Goal: Communication & Community: Ask a question

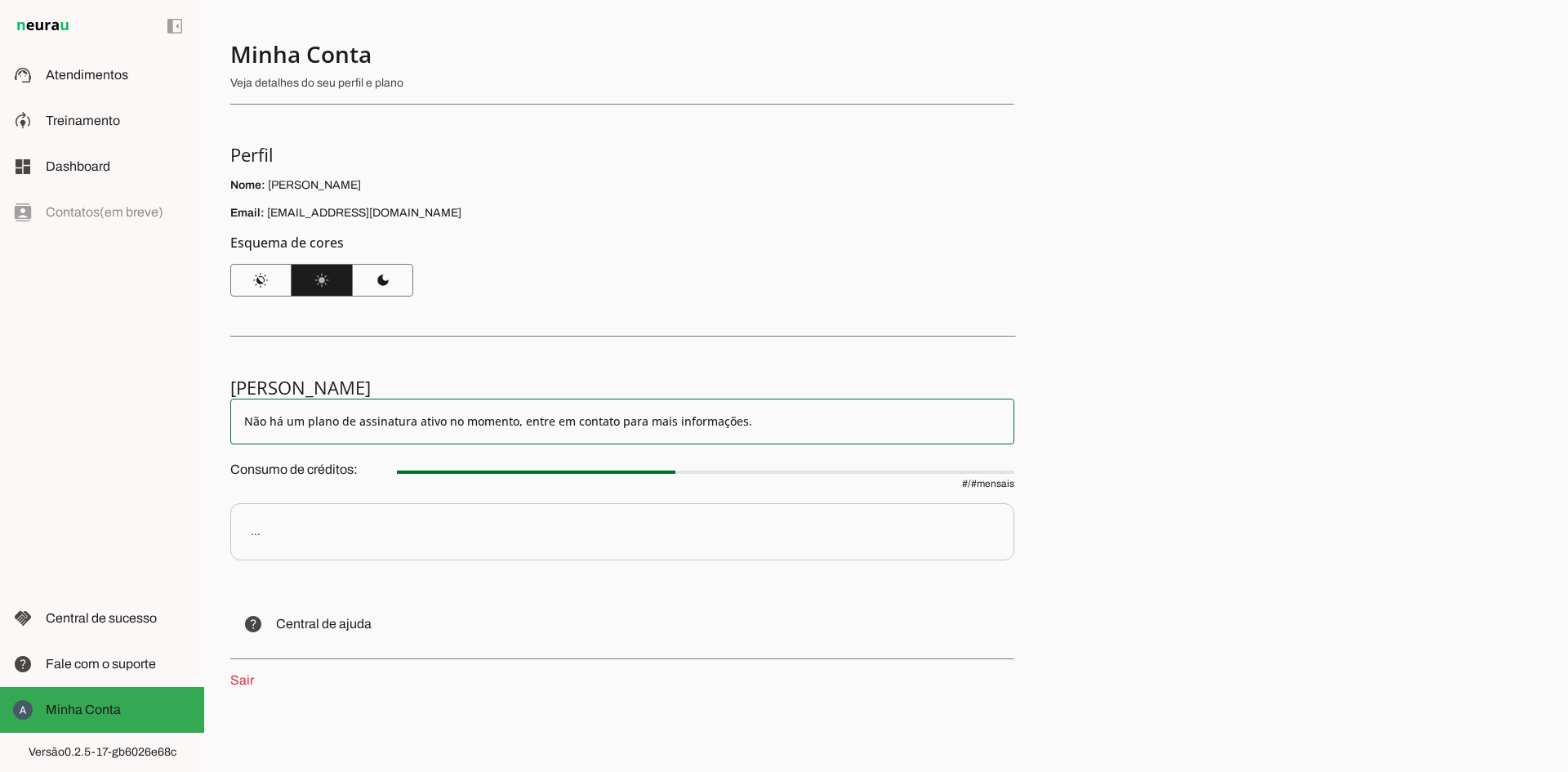
click at [473, 432] on md-item "Não há um plano de assinatura ativo no momento, entre em contato para mais info…" at bounding box center [621, 421] width 784 height 46
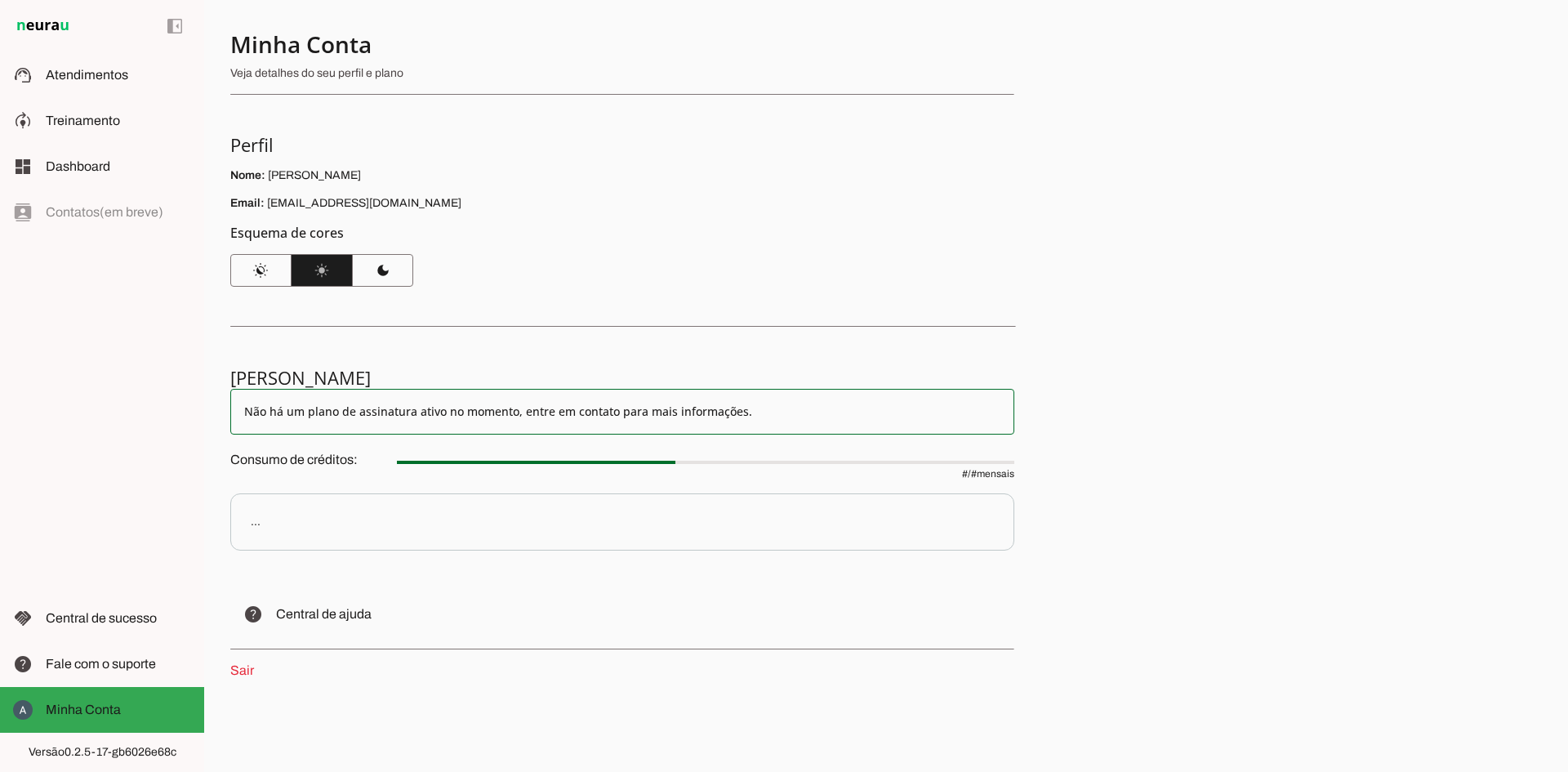
click at [398, 528] on p "..." at bounding box center [621, 522] width 784 height 57
click at [102, 60] on md-item "support_agent Atendimentos Atendimentos" at bounding box center [102, 75] width 204 height 46
click at [87, 112] on slot at bounding box center [119, 121] width 145 height 20
click at [629, 461] on div at bounding box center [506, 461] width 244 height 3
click at [708, 427] on md-item "Não há um plano de assinatura ativo no momento, entre em contato para mais info…" at bounding box center [621, 411] width 784 height 46
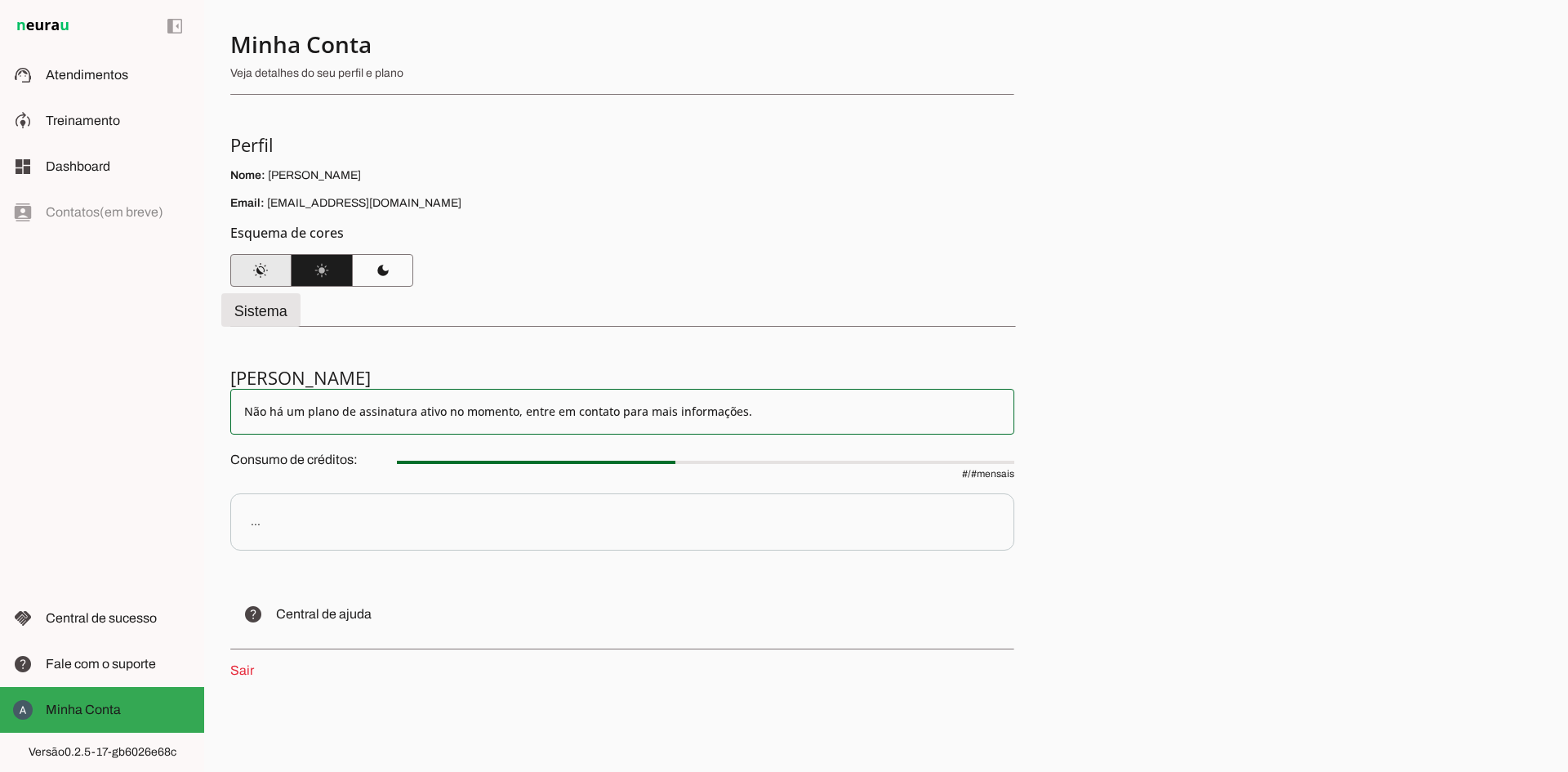
click at [270, 276] on span at bounding box center [261, 270] width 61 height 39
click at [330, 271] on span at bounding box center [322, 270] width 61 height 39
click at [374, 270] on span at bounding box center [382, 270] width 61 height 39
click at [330, 277] on span at bounding box center [322, 270] width 61 height 39
click at [280, 269] on span at bounding box center [261, 270] width 61 height 39
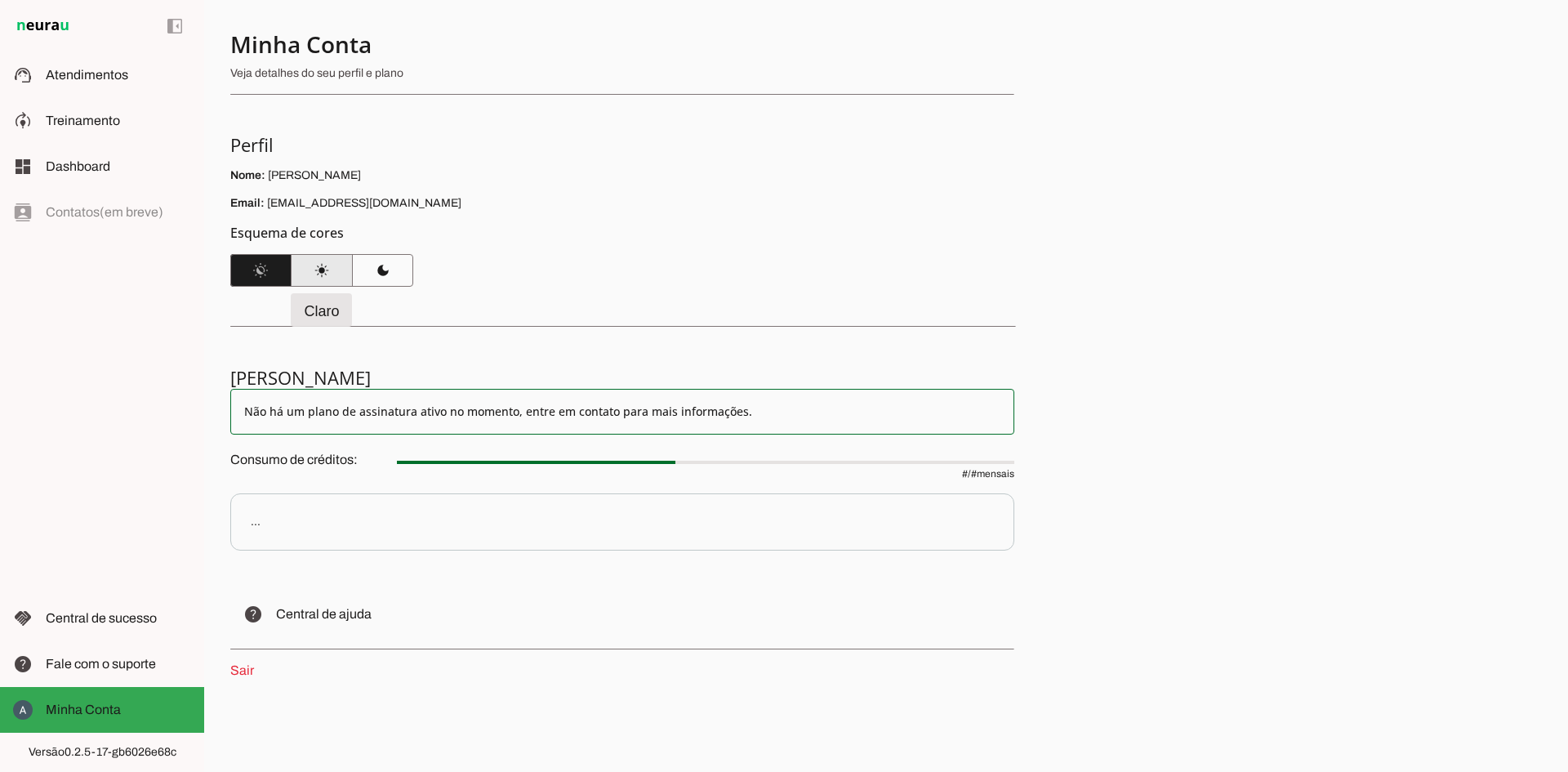
click at [313, 271] on span at bounding box center [322, 270] width 61 height 39
click at [383, 275] on span at bounding box center [382, 270] width 61 height 39
click at [339, 276] on span at bounding box center [322, 270] width 61 height 39
click at [374, 267] on span at bounding box center [382, 270] width 61 height 39
click at [340, 269] on span at bounding box center [322, 270] width 61 height 39
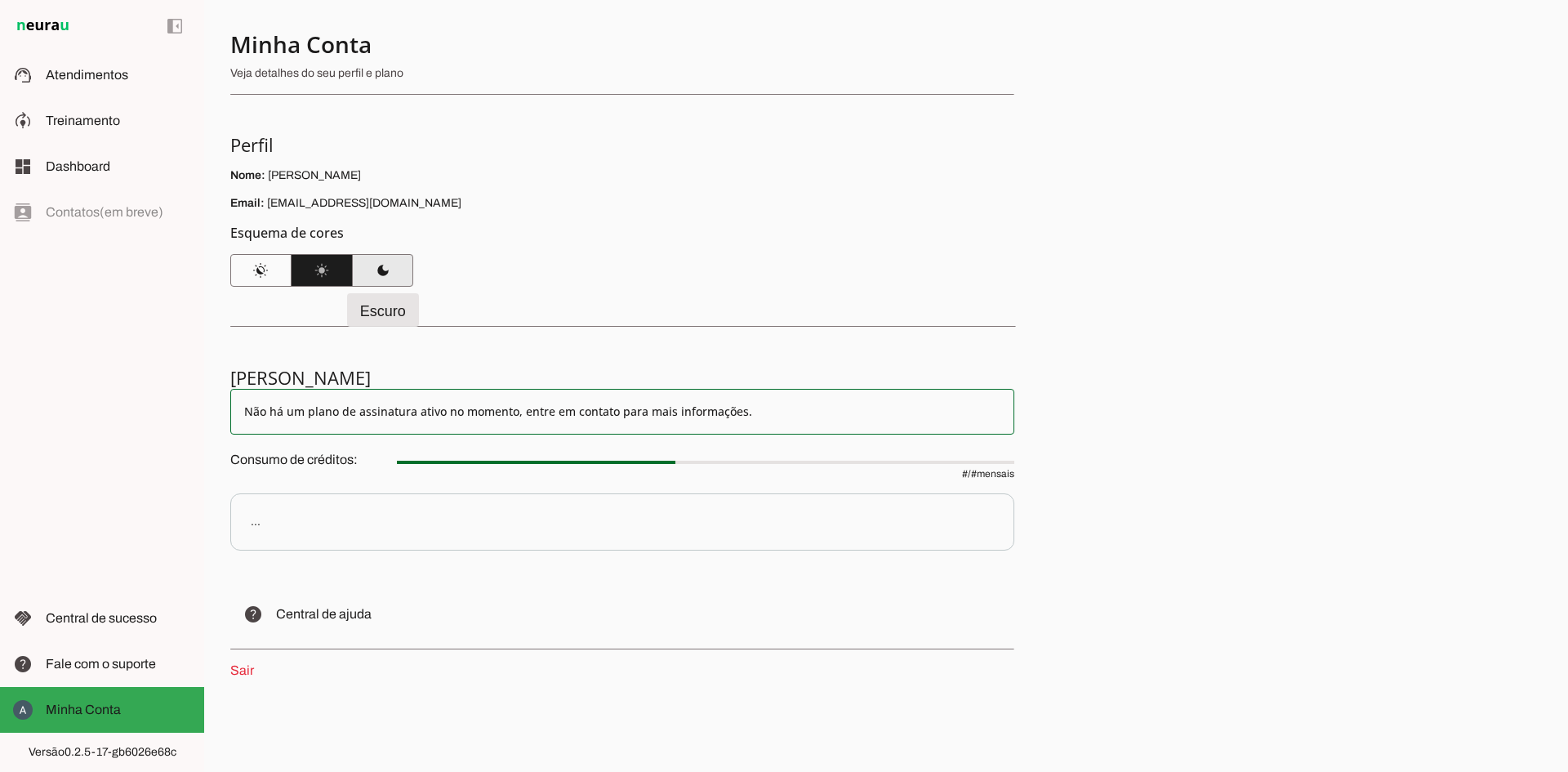
click at [383, 268] on span at bounding box center [382, 270] width 61 height 39
click at [335, 465] on p "Consumo de créditos: # / # mensais" at bounding box center [621, 463] width 784 height 32
click at [399, 463] on div at bounding box center [192, 461] width 617 height 3
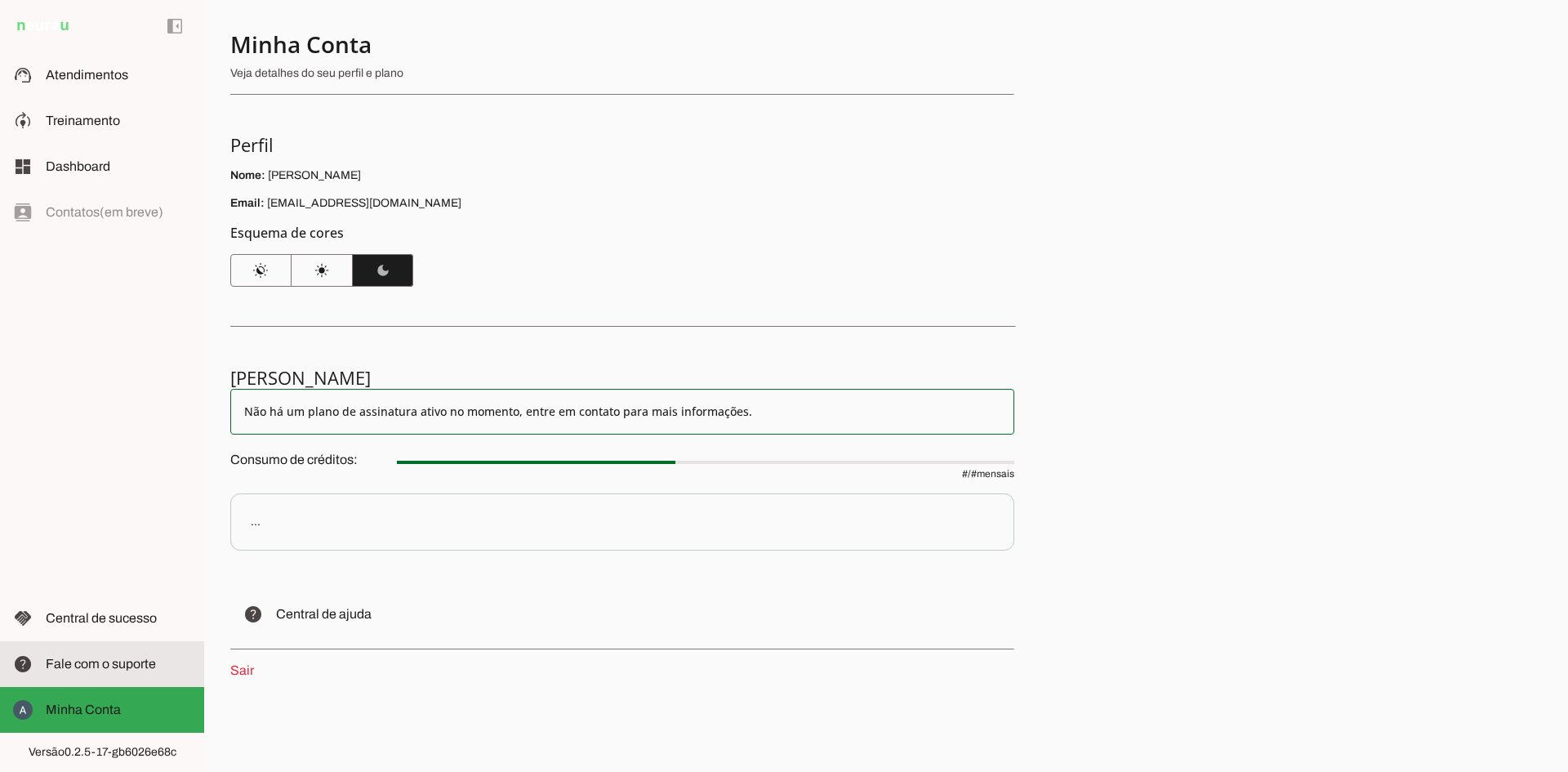
click at [140, 666] on span "Fale com o suporte" at bounding box center [101, 664] width 110 height 14
click at [77, 666] on span "Fale com o suporte" at bounding box center [101, 664] width 110 height 14
